Goal: Task Accomplishment & Management: Manage account settings

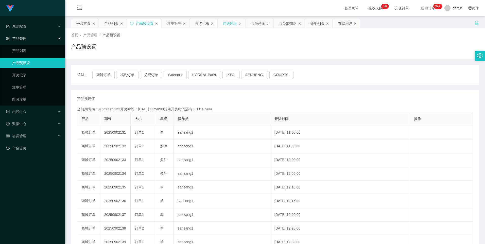
click at [231, 21] on div "赠送彩金" at bounding box center [230, 24] width 14 height 10
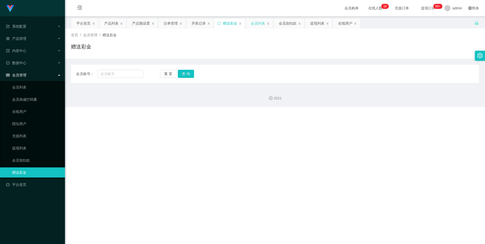
click at [258, 20] on div "会员列表" at bounding box center [258, 24] width 14 height 10
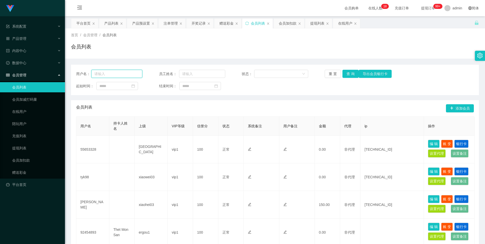
click at [128, 76] on input "text" at bounding box center [116, 74] width 51 height 8
paste input "xiaoyang"
type input "xiaoyang"
click at [352, 74] on button "查 询" at bounding box center [351, 74] width 16 height 8
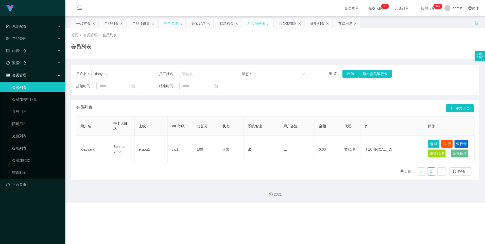
click at [168, 24] on div "注单管理" at bounding box center [171, 24] width 14 height 10
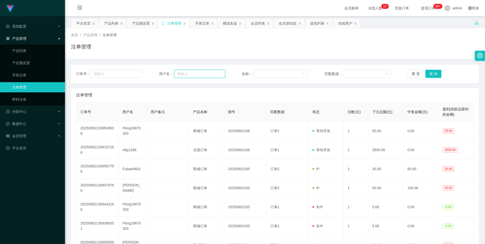
click at [199, 70] on input "text" at bounding box center [199, 74] width 51 height 8
paste input "xiaoyang"
type input "xiaoyang"
click at [432, 73] on button "查 询" at bounding box center [434, 74] width 16 height 8
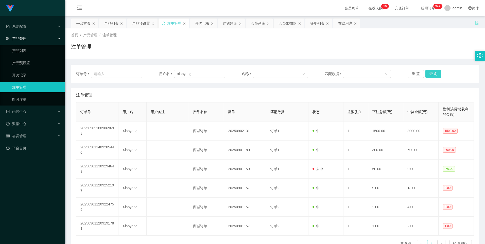
click at [435, 74] on button "查 询" at bounding box center [434, 74] width 16 height 8
click at [434, 5] on sup "99+" at bounding box center [438, 6] width 9 height 5
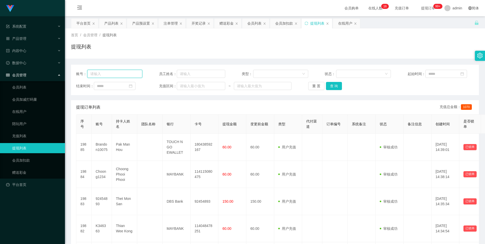
click at [104, 75] on input "text" at bounding box center [114, 74] width 55 height 8
paste input "xiaoyang"
click at [332, 85] on button "查 询" at bounding box center [334, 86] width 16 height 8
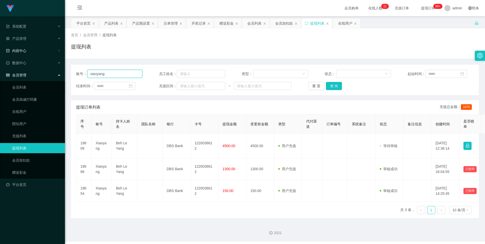
drag, startPoint x: 97, startPoint y: 69, endPoint x: 0, endPoint y: 49, distance: 98.7
click at [22, 54] on section "Jingdong工作台代理端 系统配置 产品管理 产品列表 产品预设置 开奖记录 注单管理 即时注单 内容中心 数据中心 会员管理 会员列表 会员加减打码量 …" at bounding box center [242, 121] width 485 height 242
click at [328, 88] on button "查 询" at bounding box center [334, 86] width 16 height 8
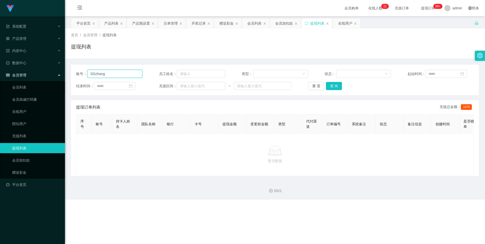
click at [94, 76] on input "SDzhang" at bounding box center [114, 74] width 55 height 8
click at [343, 87] on div "重 置 查 询" at bounding box center [341, 86] width 66 height 8
click at [338, 88] on button "查 询" at bounding box center [334, 86] width 16 height 8
click at [94, 75] on input "Sgzhang" at bounding box center [114, 74] width 55 height 8
click at [334, 87] on button "查 询" at bounding box center [334, 86] width 16 height 8
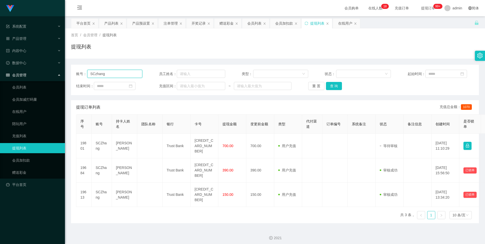
drag, startPoint x: 92, startPoint y: 75, endPoint x: 0, endPoint y: 71, distance: 92.3
click at [27, 72] on section "Jingdong工作台代理端 系统配置 产品管理 内容中心 数据中心 会员管理 会员列表 会员加减打码量 在线用户 陪玩用户 充值列表 提现列表 会员加扣款 …" at bounding box center [242, 123] width 485 height 247
click at [241, 244] on html "Jingdong工作台代理端 系统配置 产品管理 内容中心 数据中心 会员管理 会员列表 会员加减打码量 在线用户 陪玩用户 充值列表 提现列表 会员加扣款 …" at bounding box center [242, 122] width 485 height 244
drag, startPoint x: 118, startPoint y: 77, endPoint x: 0, endPoint y: 55, distance: 120.0
click at [0, 56] on html "Jingdong工作台代理端 系统配置 产品管理 内容中心 数据中心 会员管理 会员列表 会员加减打码量 在线用户 陪玩用户 充值列表 提现列表 会员加扣款 …" at bounding box center [242, 122] width 485 height 244
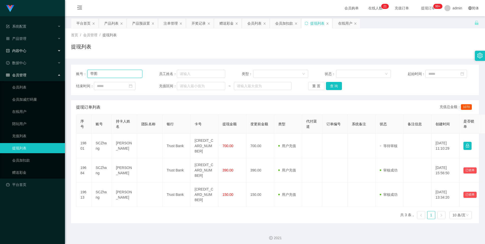
type input "带"
type input "f"
click at [334, 85] on button "查 询" at bounding box center [334, 86] width 16 height 8
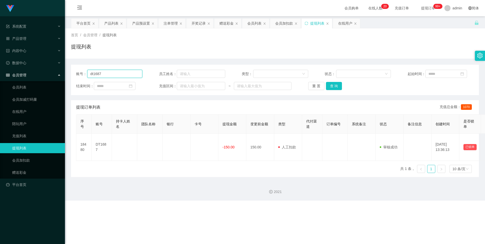
drag, startPoint x: 121, startPoint y: 74, endPoint x: 0, endPoint y: 71, distance: 121.1
click at [0, 70] on html "Jingdong工作台代理端 系统配置 产品管理 内容中心 数据中心 会员管理 会员列表 会员加减打码量 在线用户 陪玩用户 充值列表 提现列表 会员加扣款 …" at bounding box center [242, 122] width 485 height 244
click at [334, 87] on button "查 询" at bounding box center [334, 86] width 16 height 8
drag, startPoint x: 125, startPoint y: 72, endPoint x: 0, endPoint y: 40, distance: 128.7
click at [0, 48] on html "Jingdong工作台代理端 系统配置 产品管理 内容中心 数据中心 会员管理 会员列表 会员加减打码量 在线用户 陪玩用户 充值列表 提现列表 会员加扣款 …" at bounding box center [242, 122] width 485 height 244
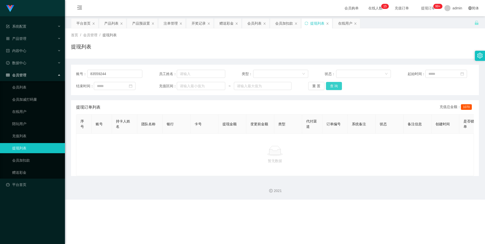
click at [334, 86] on button "查 询" at bounding box center [334, 86] width 16 height 8
click at [335, 91] on div "账号： 83559244 员工姓名： 类型： 状态： 起始时间： 结束时间： 充值区间： ~ 重 置 查 询" at bounding box center [275, 80] width 408 height 30
click at [334, 84] on button "查 询" at bounding box center [334, 86] width 16 height 8
drag, startPoint x: 120, startPoint y: 71, endPoint x: 0, endPoint y: 70, distance: 120.3
click at [0, 71] on html "Jingdong工作台代理端 系统配置 产品管理 内容中心 数据中心 会员管理 会员列表 会员加减打码量 在线用户 陪玩用户 充值列表 提现列表 会员加扣款 …" at bounding box center [242, 122] width 485 height 244
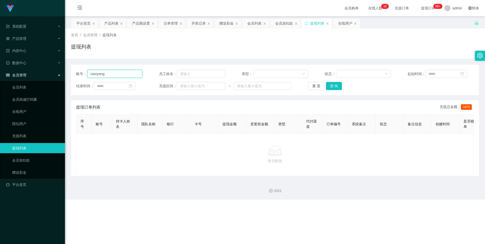
click at [102, 74] on input "ciaoyang" at bounding box center [114, 74] width 55 height 8
click at [92, 76] on input "ciaoyang" at bounding box center [114, 74] width 55 height 8
type input "xiaoyang"
click at [329, 84] on button "查 询" at bounding box center [334, 86] width 16 height 8
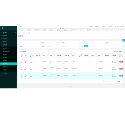
scroll to position [11, 0]
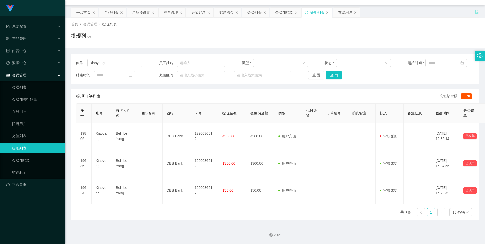
click at [137, 98] on div "提现订单列表 充值总金额： 1070" at bounding box center [275, 96] width 398 height 14
